Goal: Task Accomplishment & Management: Use online tool/utility

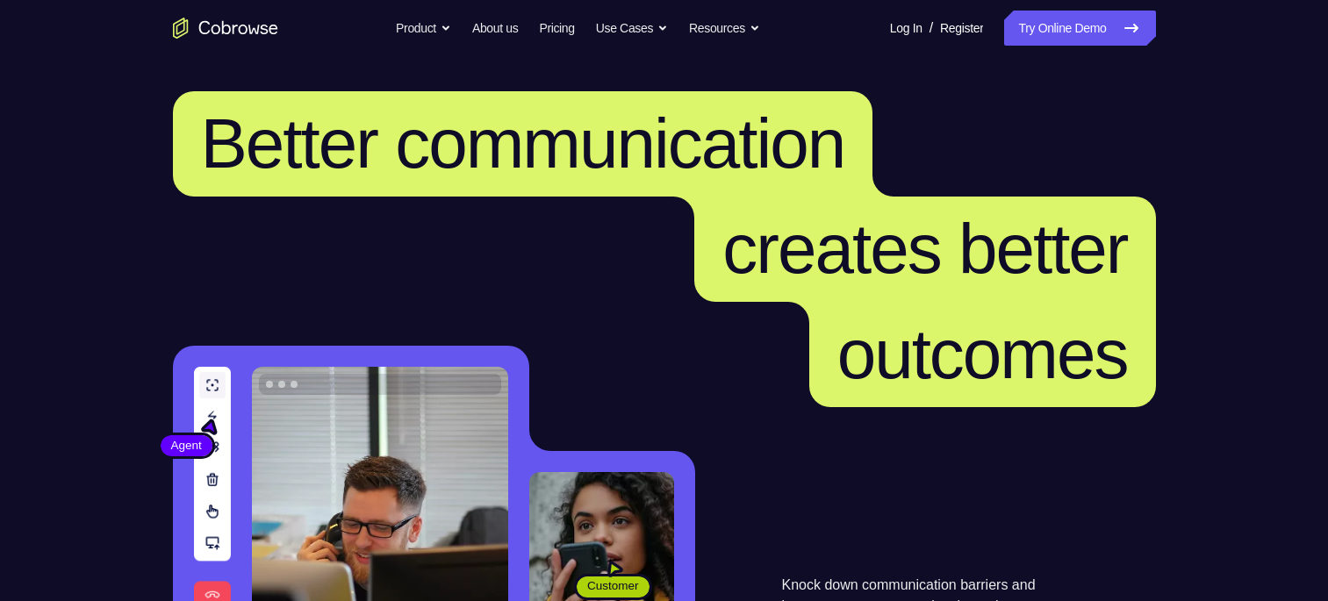
click at [1048, 40] on link "Try Online Demo" at bounding box center [1079, 28] width 151 height 35
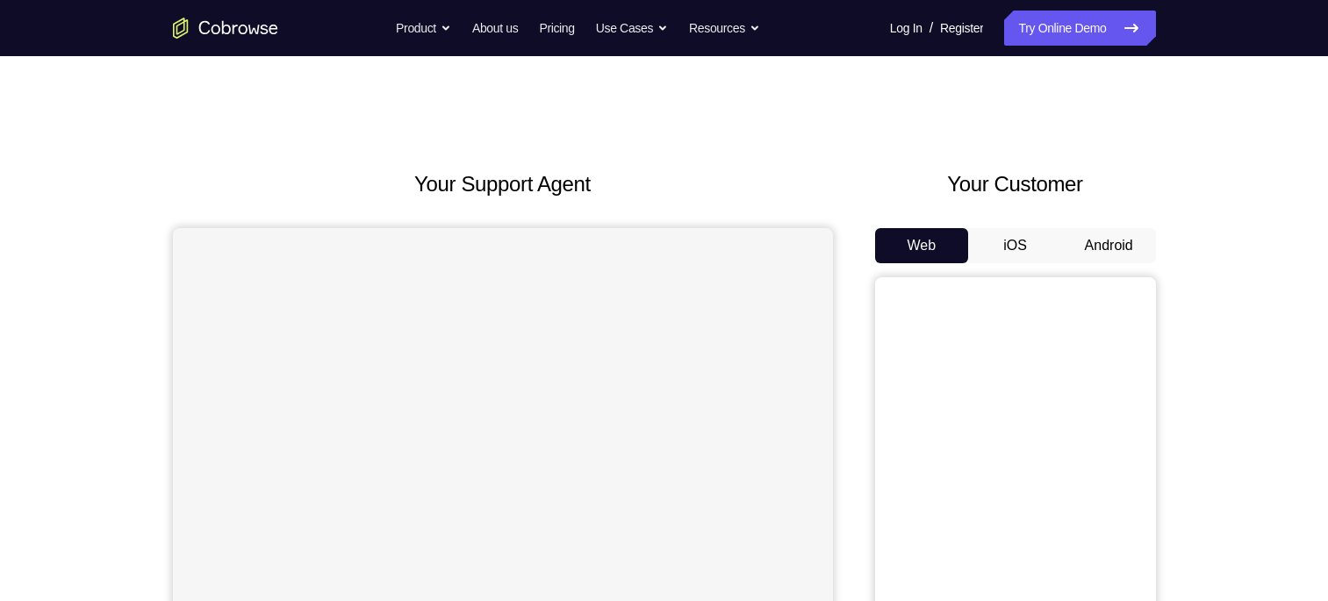
click at [1043, 241] on button "iOS" at bounding box center [1015, 245] width 94 height 35
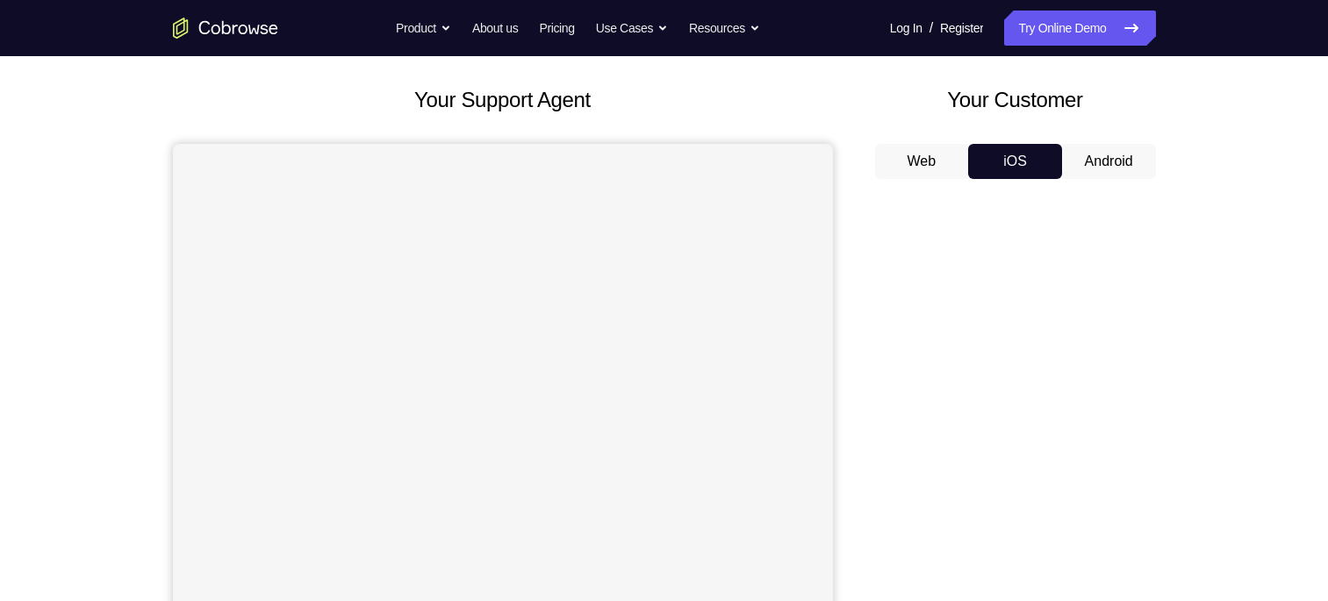
scroll to position [82, 0]
click at [1009, 140] on div "Your Customer Web iOS Android" at bounding box center [1015, 411] width 281 height 649
click at [1010, 153] on button "iOS" at bounding box center [1015, 164] width 94 height 35
click at [1096, 163] on button "Android" at bounding box center [1109, 164] width 94 height 35
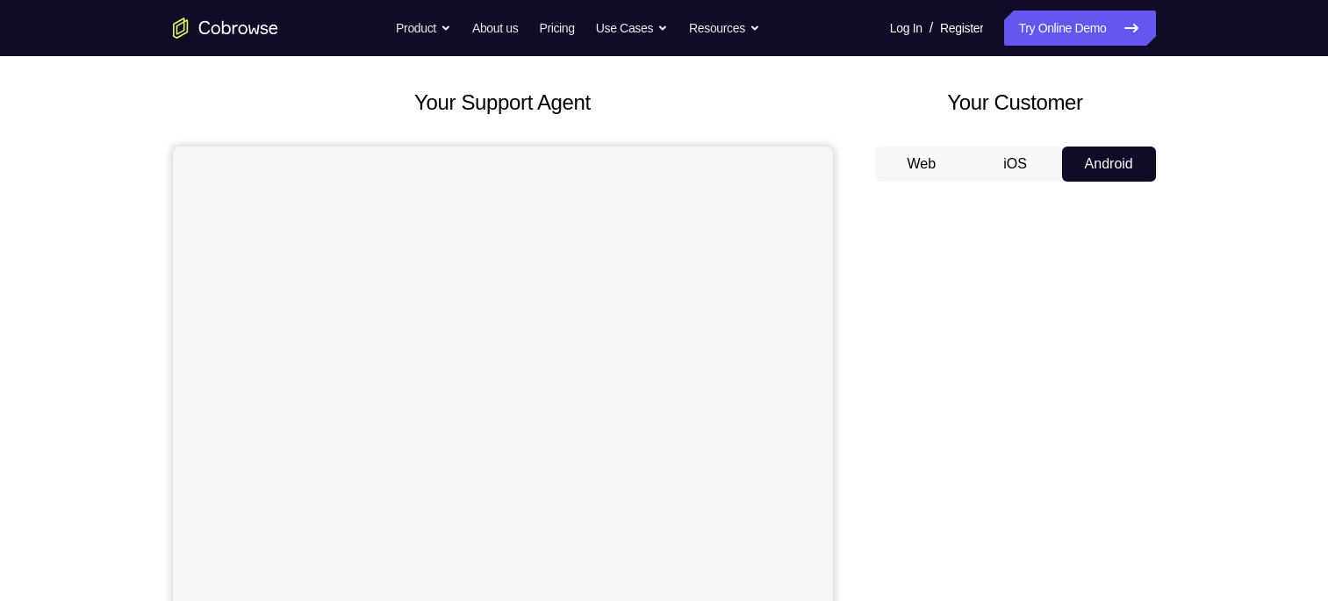
click at [1034, 155] on button "iOS" at bounding box center [1015, 164] width 94 height 35
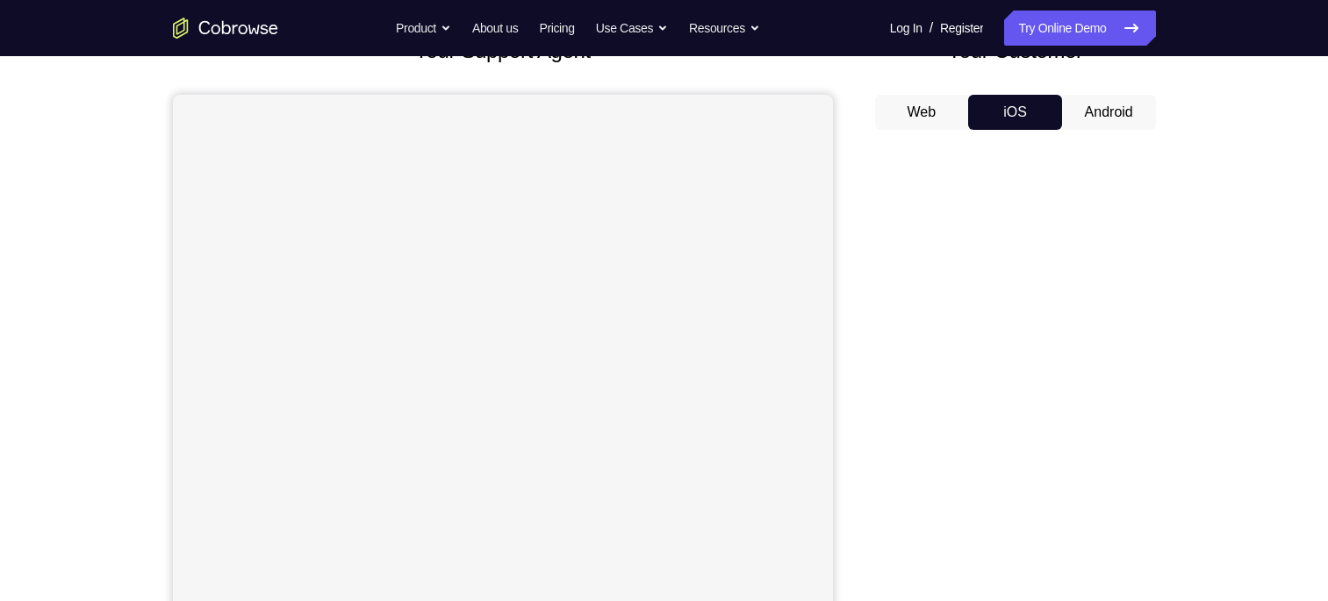
scroll to position [129, 0]
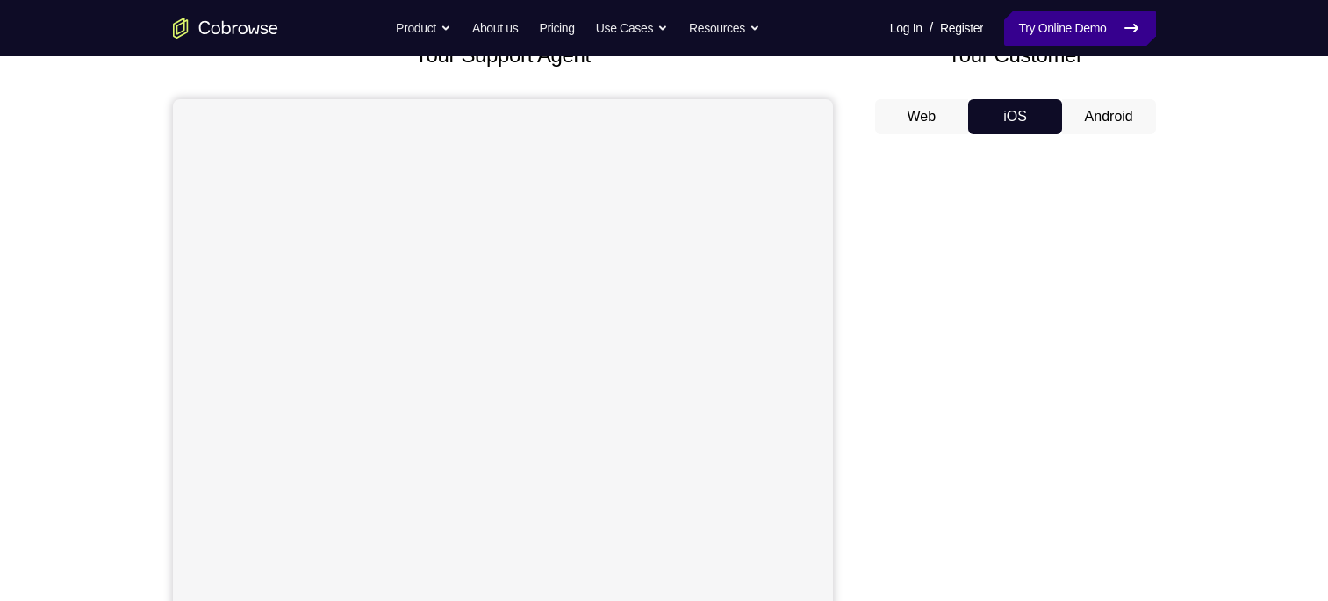
click at [1032, 36] on link "Try Online Demo" at bounding box center [1079, 28] width 151 height 35
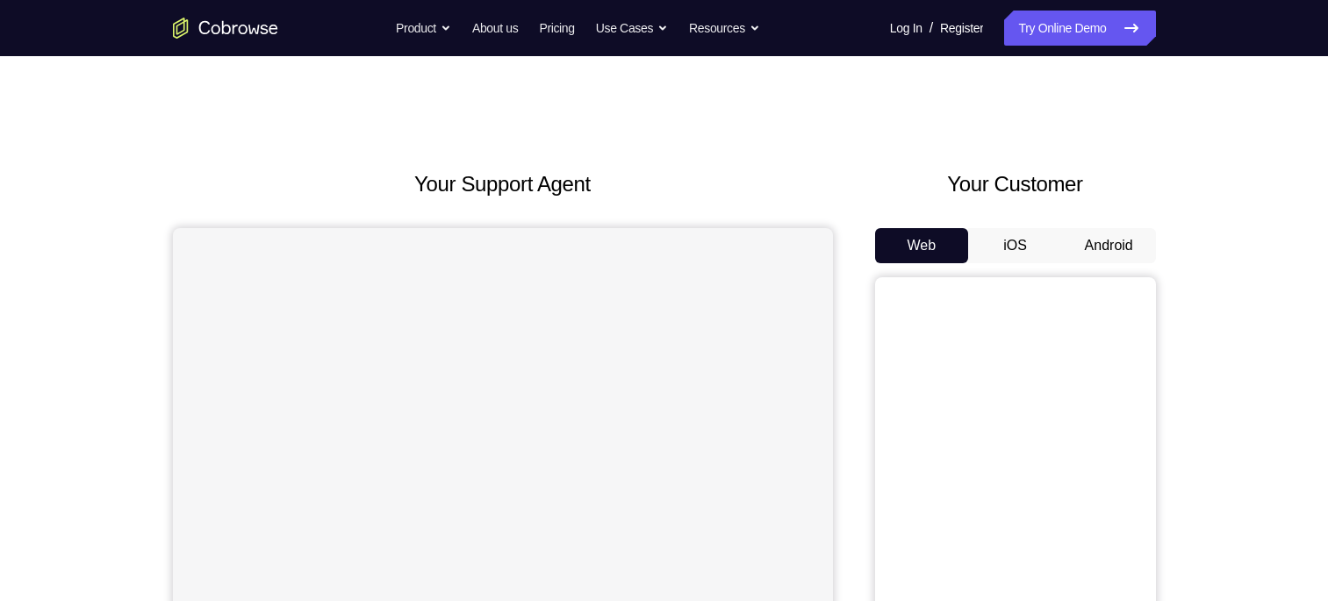
click at [1010, 230] on button "iOS" at bounding box center [1015, 245] width 94 height 35
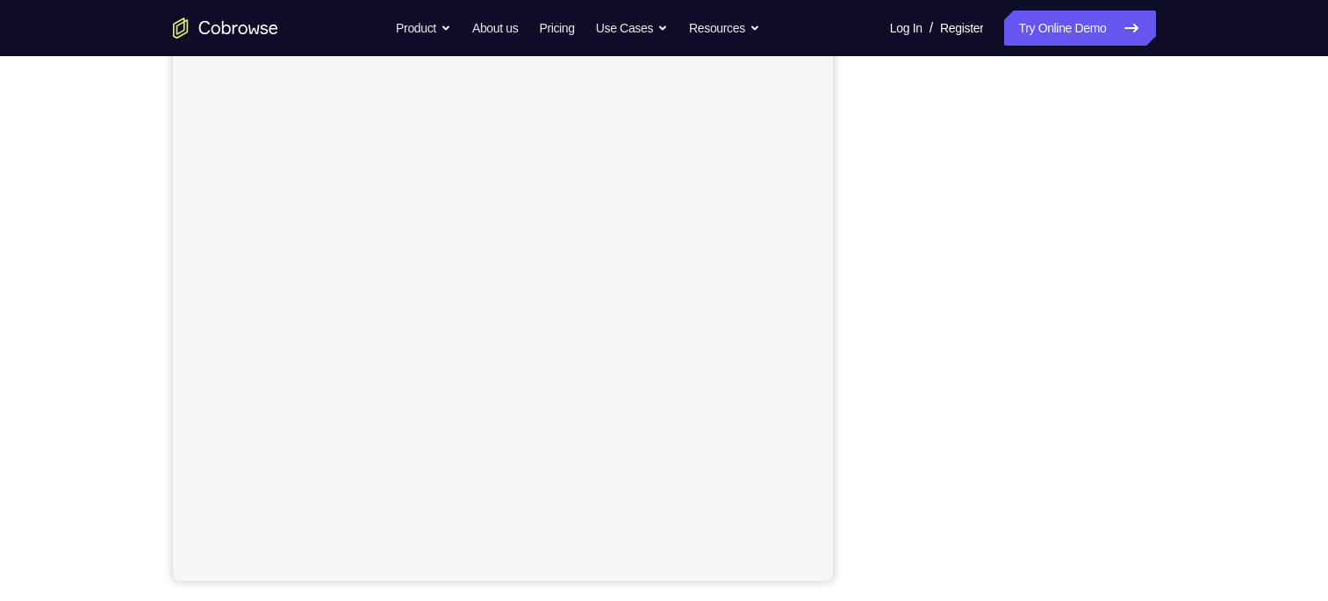
scroll to position [249, 0]
